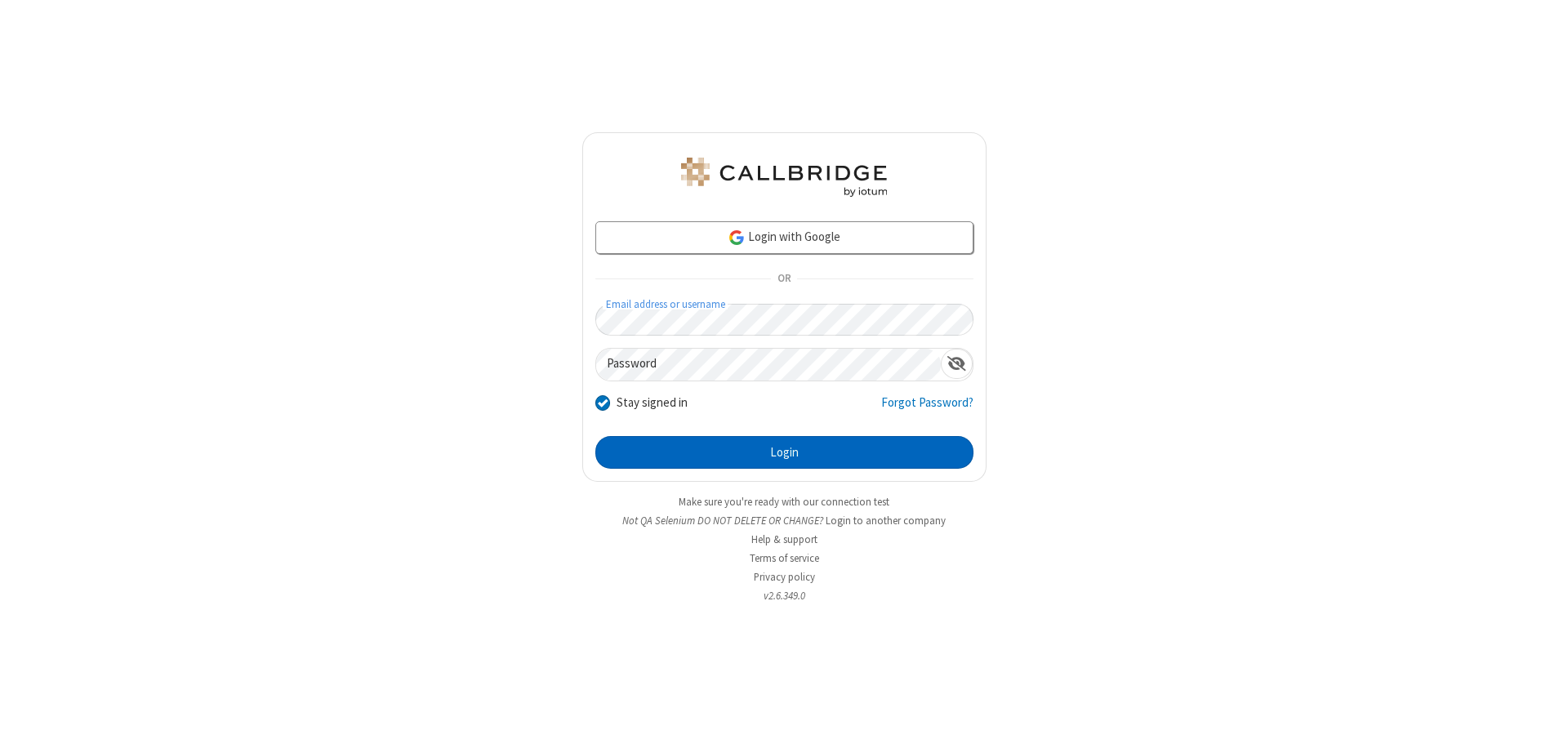
click at [784, 453] on button "Login" at bounding box center [784, 452] width 378 height 32
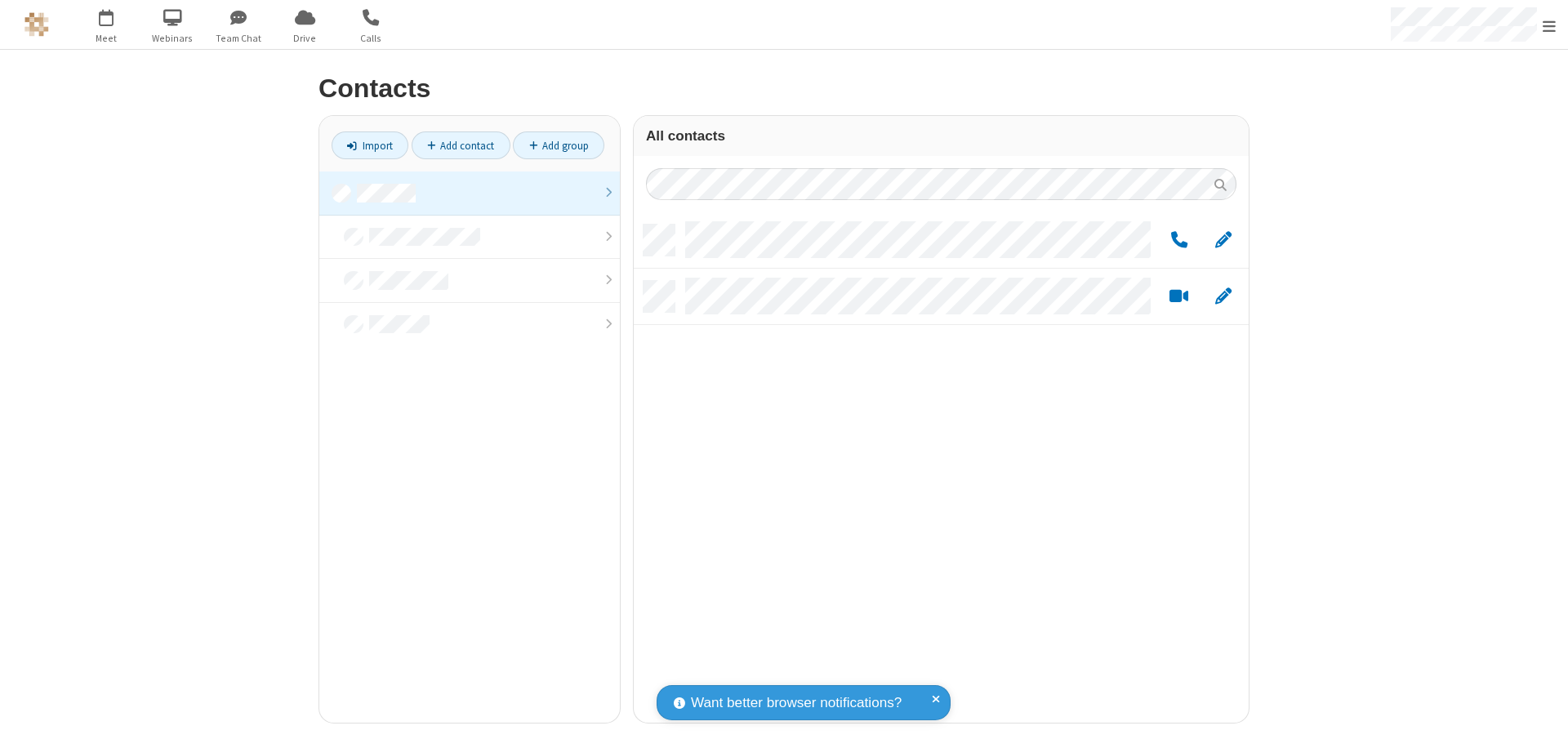
click at [469, 192] on link at bounding box center [469, 193] width 300 height 44
click at [559, 145] on link "Add group" at bounding box center [558, 145] width 91 height 27
